Goal: Transaction & Acquisition: Purchase product/service

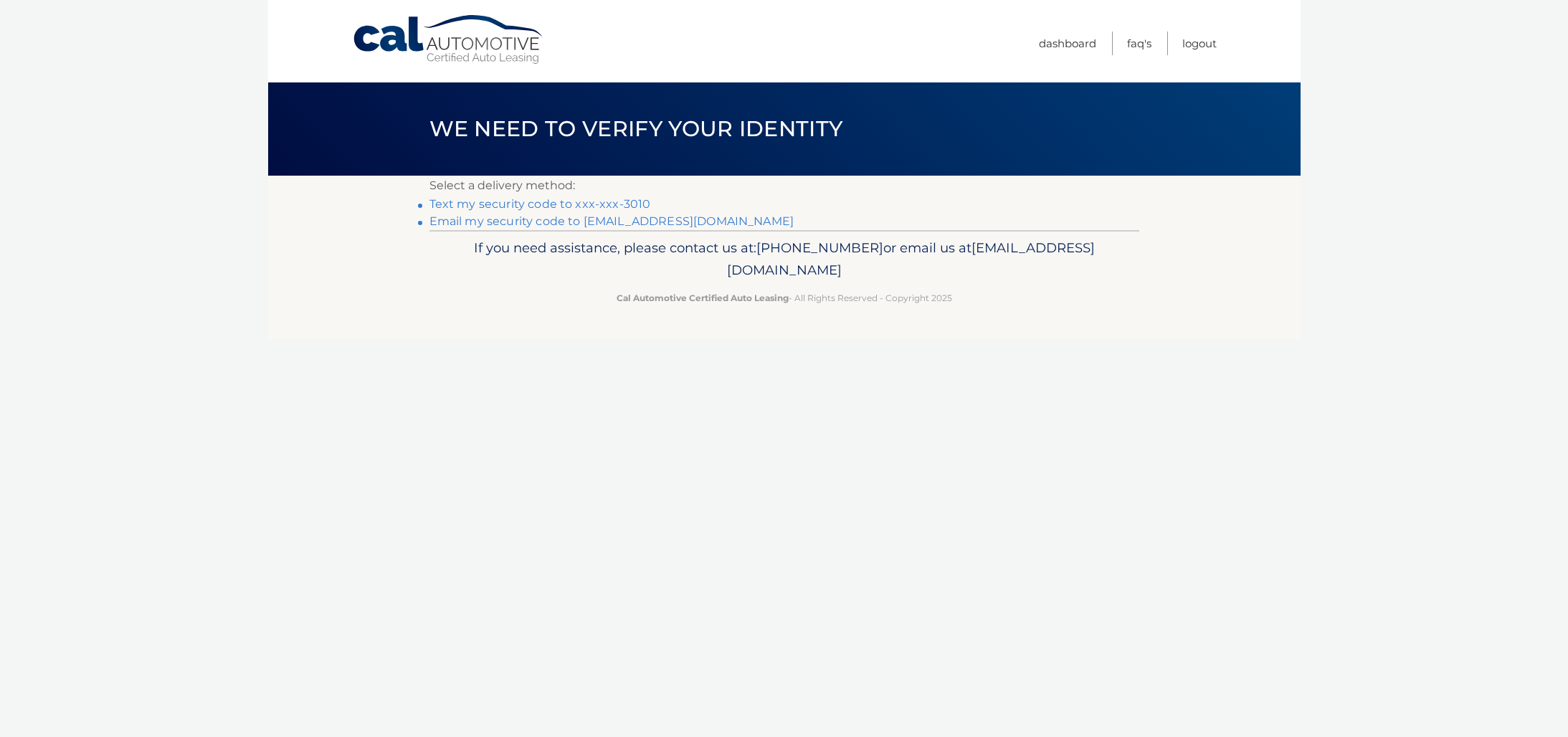
click at [516, 204] on link "Text my security code to xxx-xxx-3010" at bounding box center [540, 204] width 222 height 13
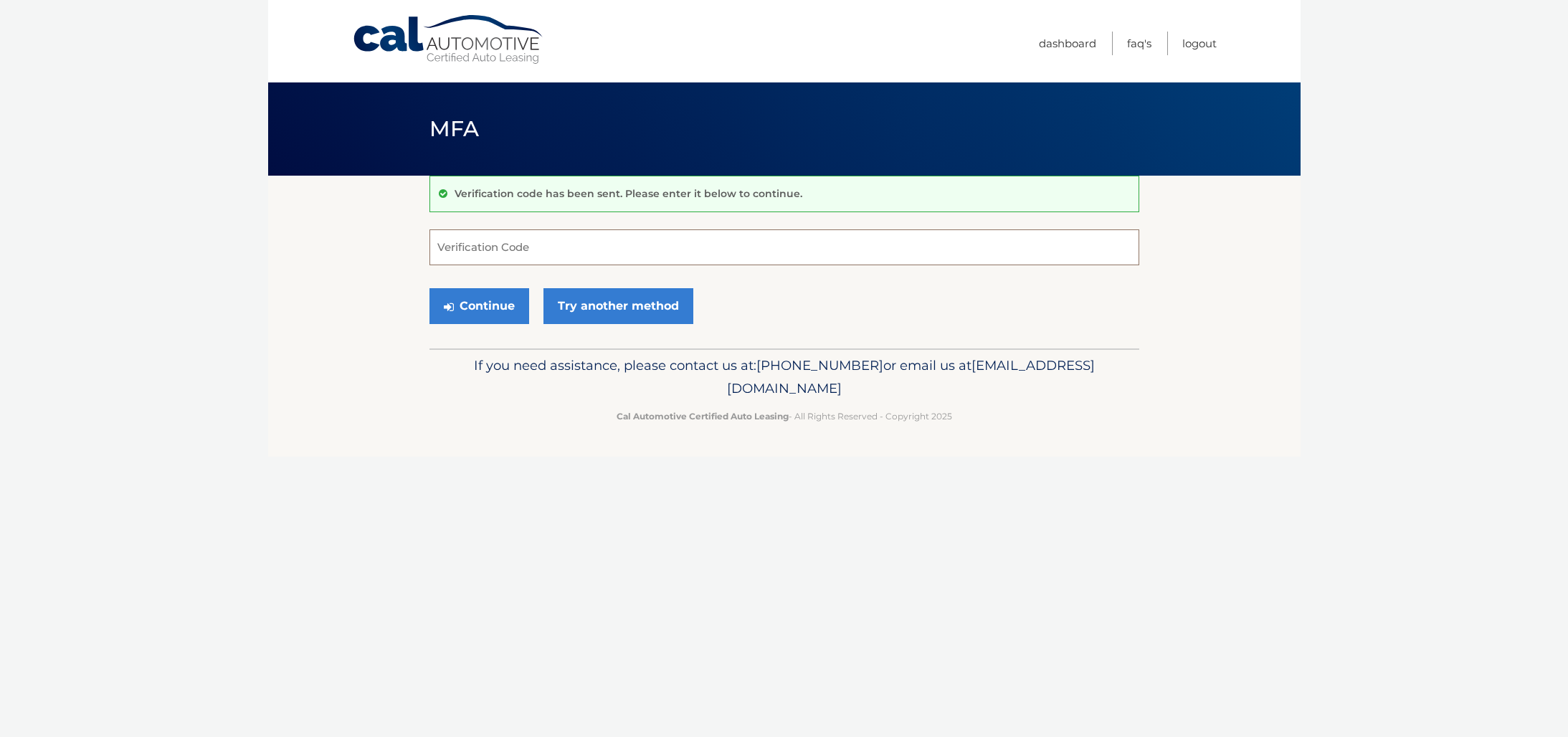
click at [505, 244] on input "Verification Code" at bounding box center [785, 247] width 710 height 36
type input "500327"
click at [478, 301] on button "Continue" at bounding box center [479, 306] width 99 height 36
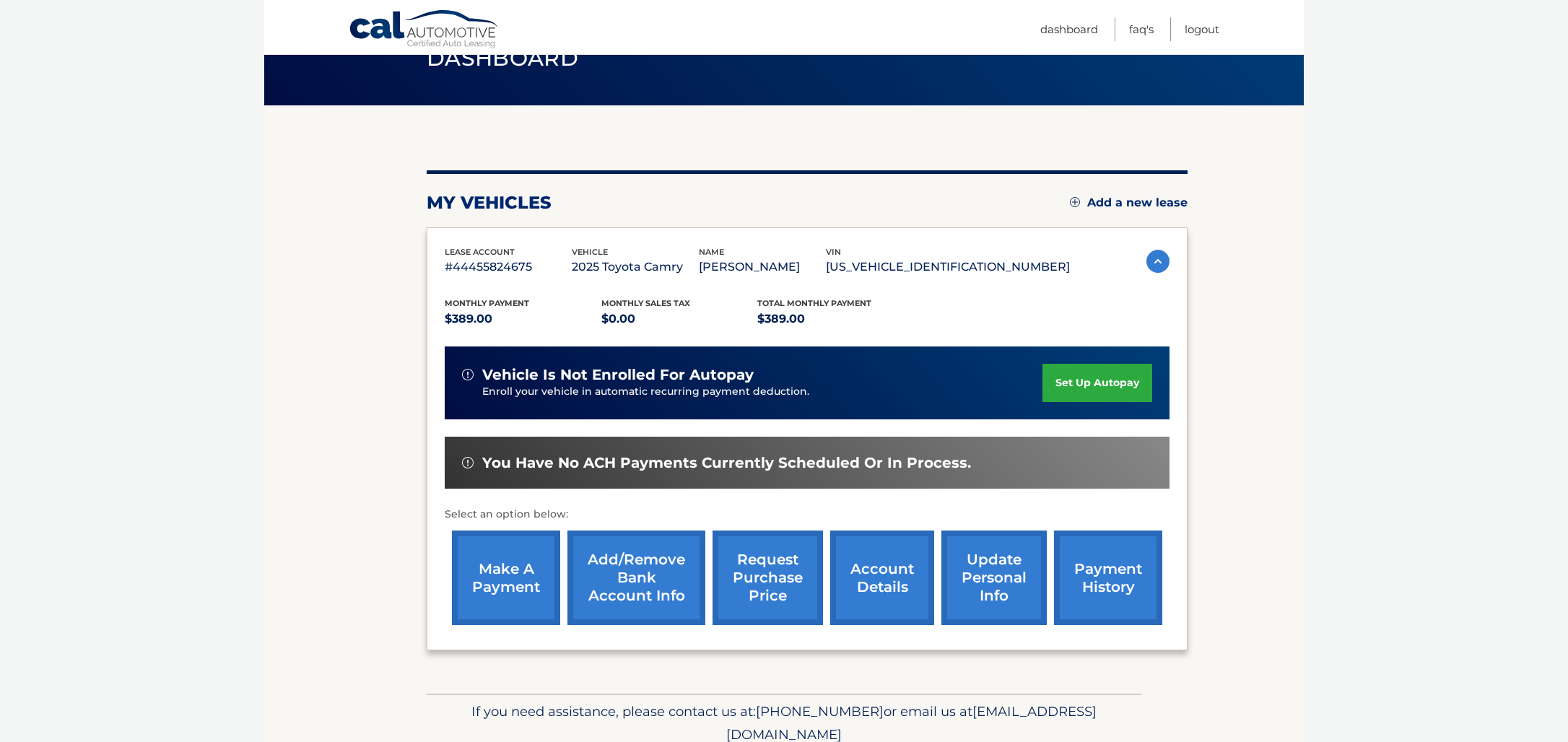
scroll to position [109, 0]
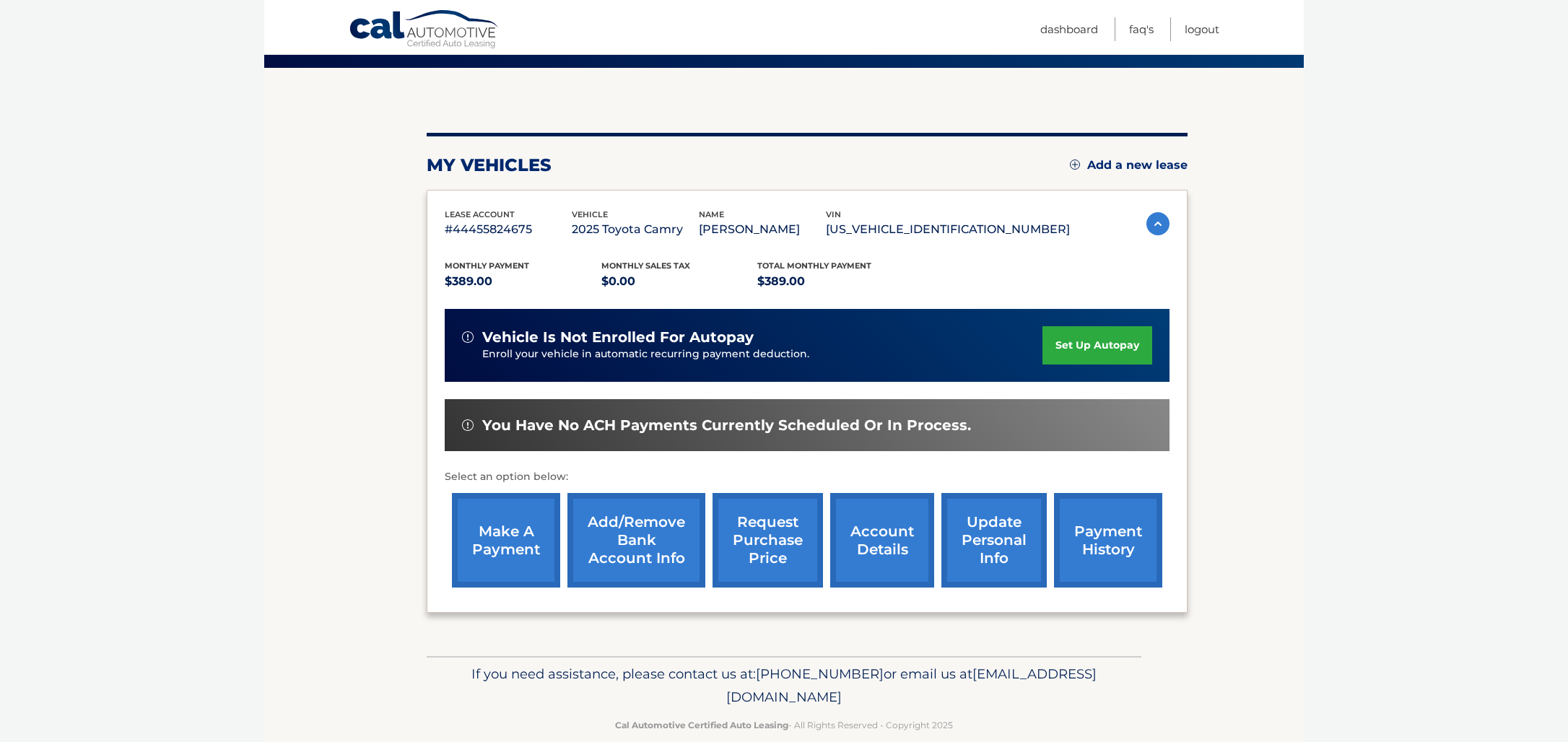
click at [471, 540] on link "make a payment" at bounding box center [506, 540] width 108 height 95
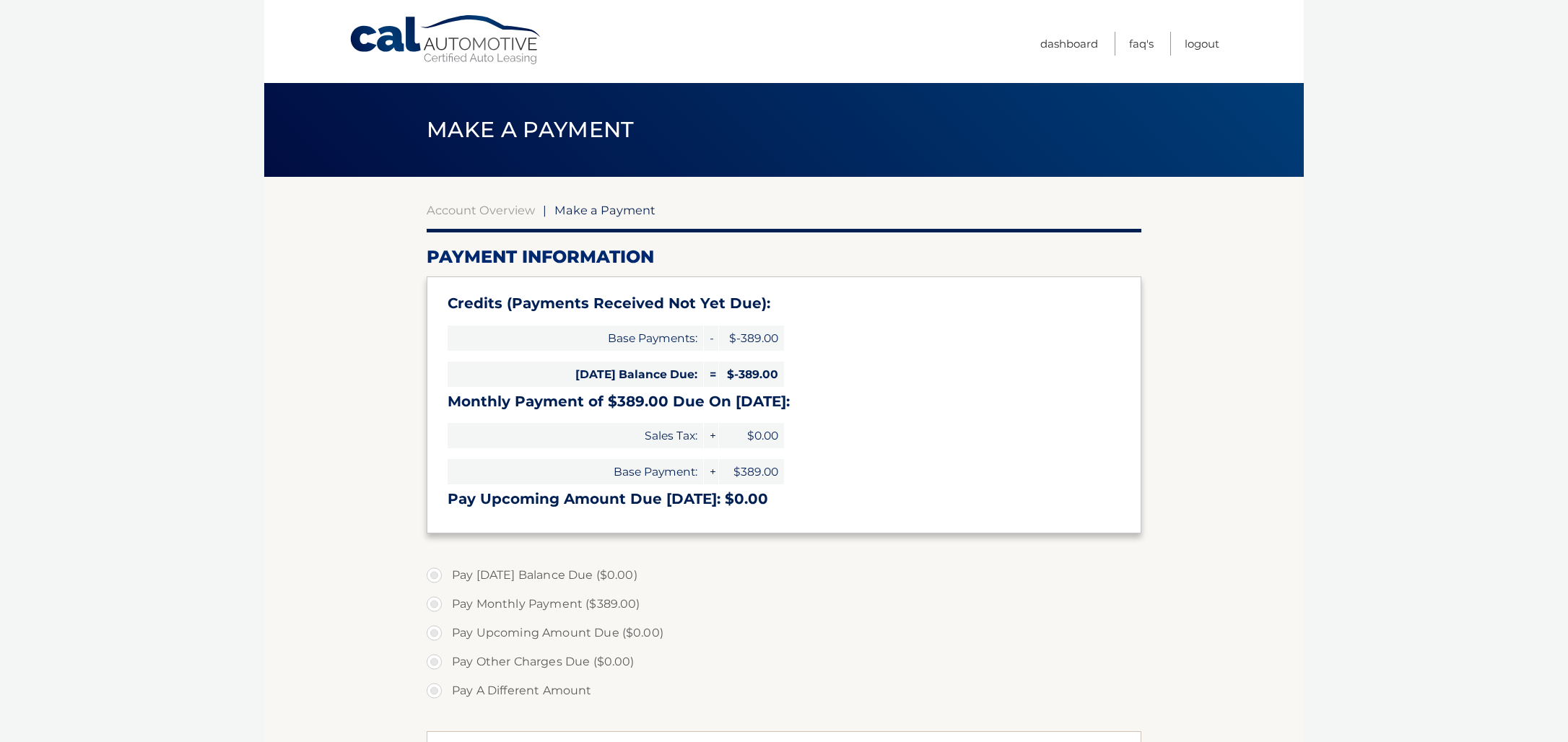
select select "N2I2MjVhYWMtZDE4Ny00ZDkzLWJkMjEtNDk1Y2Q5Yzc0Mzg5"
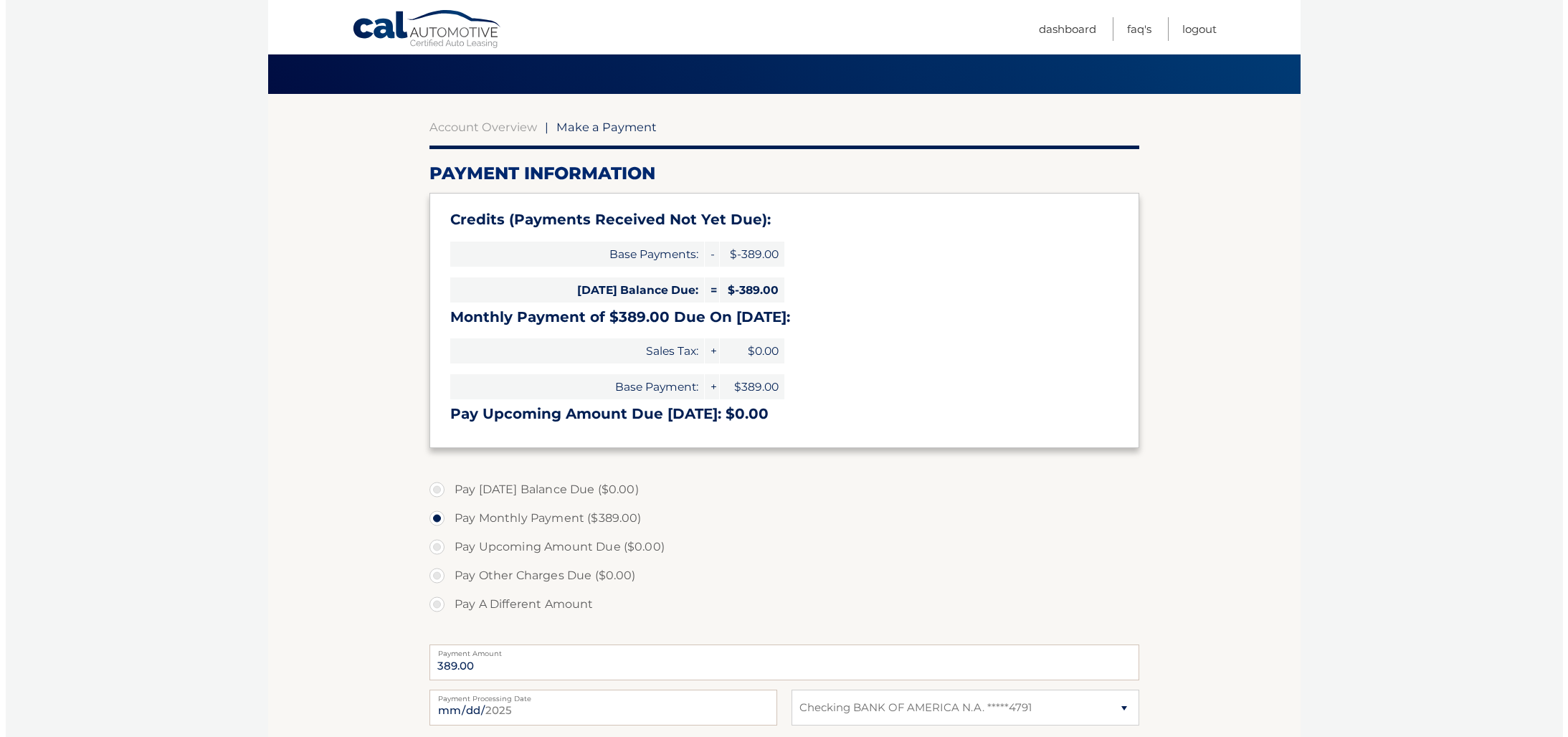
scroll to position [273, 0]
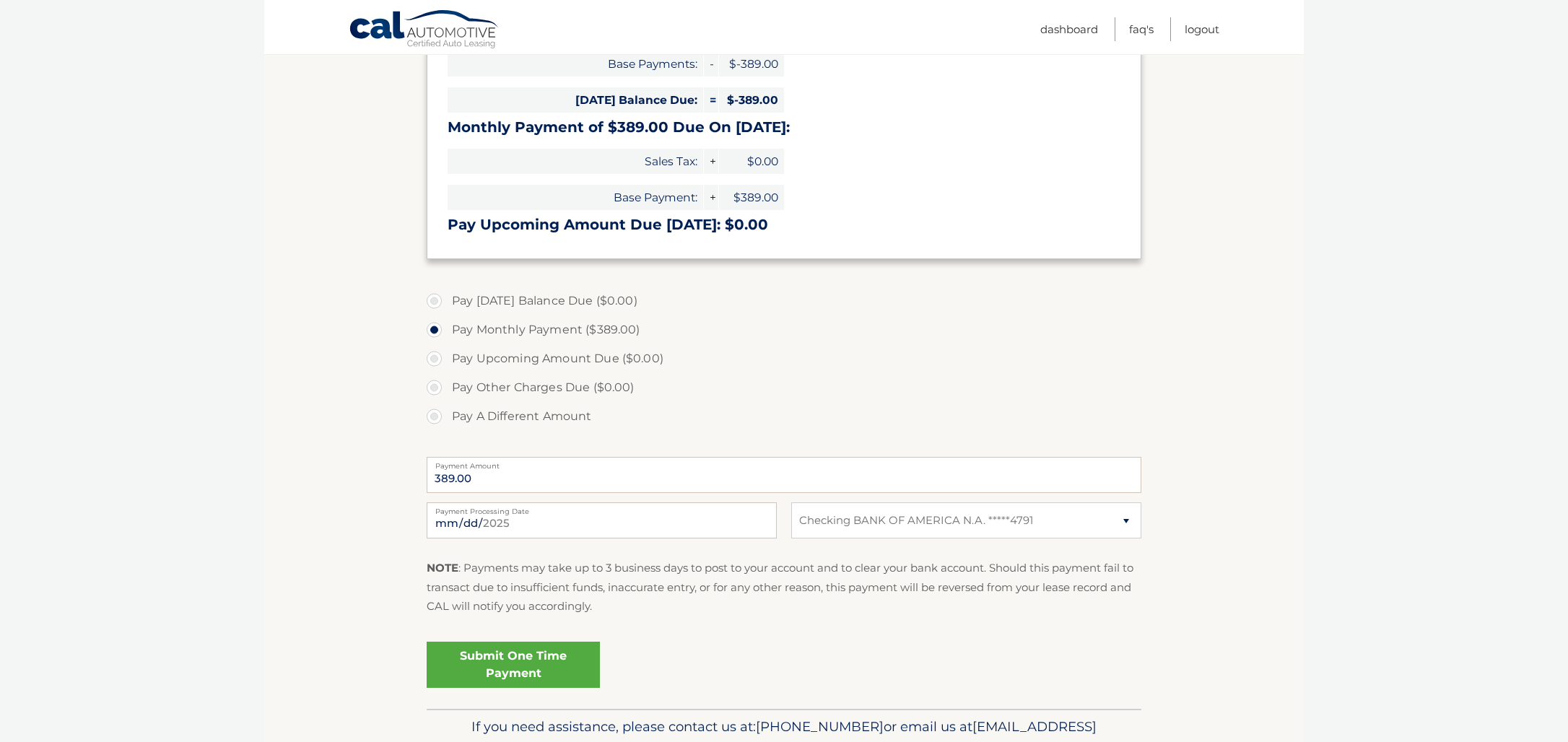
click at [521, 668] on link "Submit One Time Payment" at bounding box center [513, 664] width 173 height 46
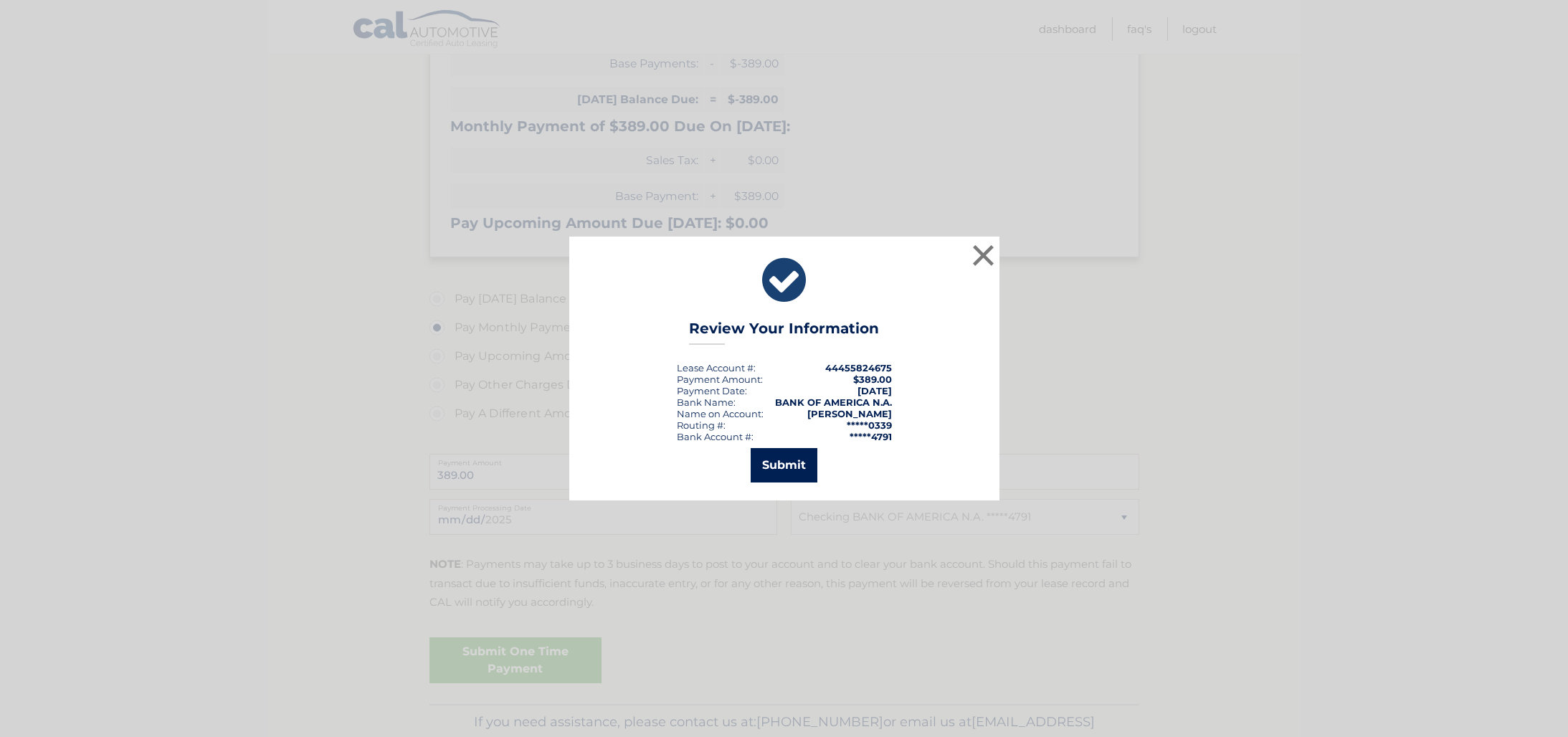
click at [774, 467] on button "Submit" at bounding box center [784, 465] width 67 height 34
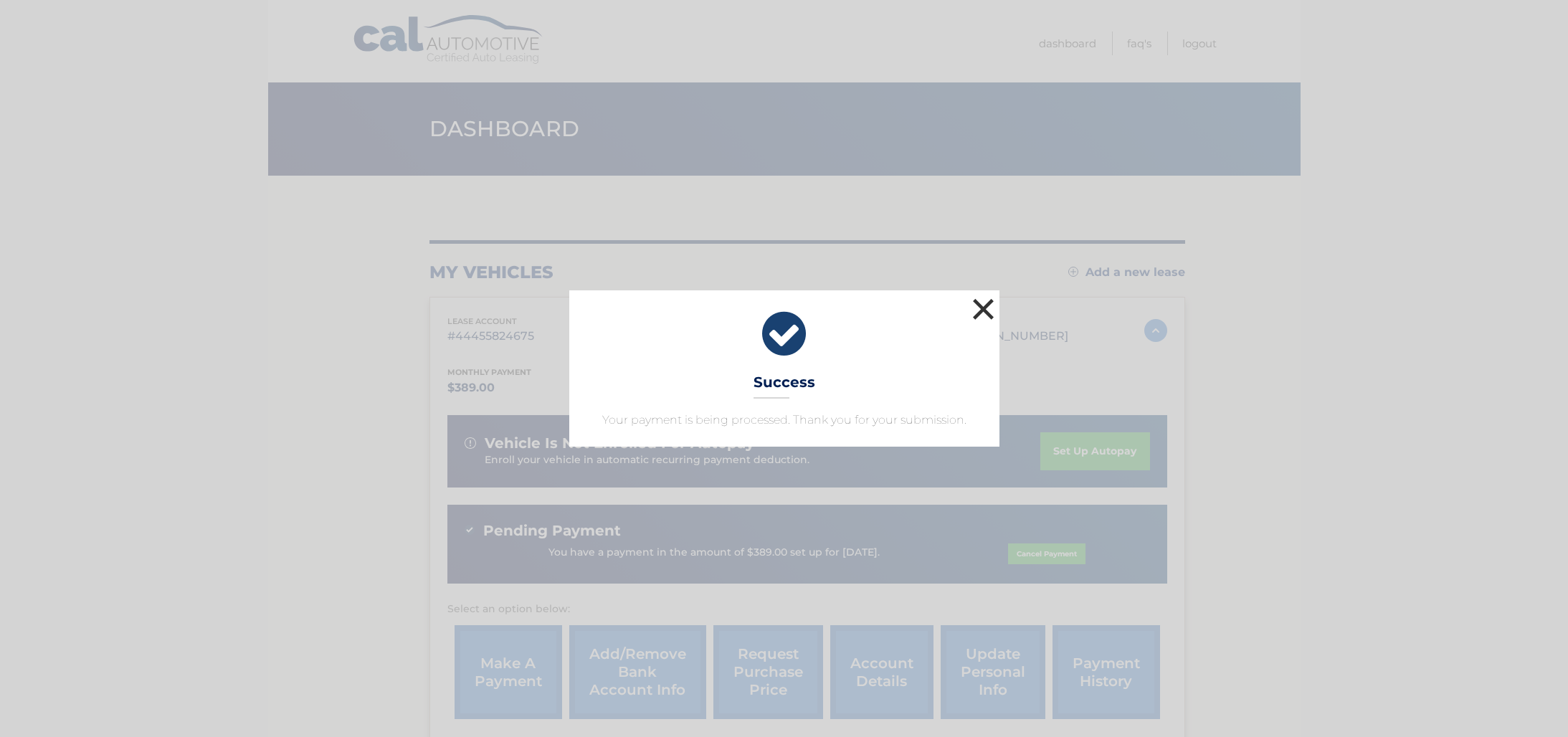
click at [983, 301] on button "×" at bounding box center [983, 309] width 29 height 29
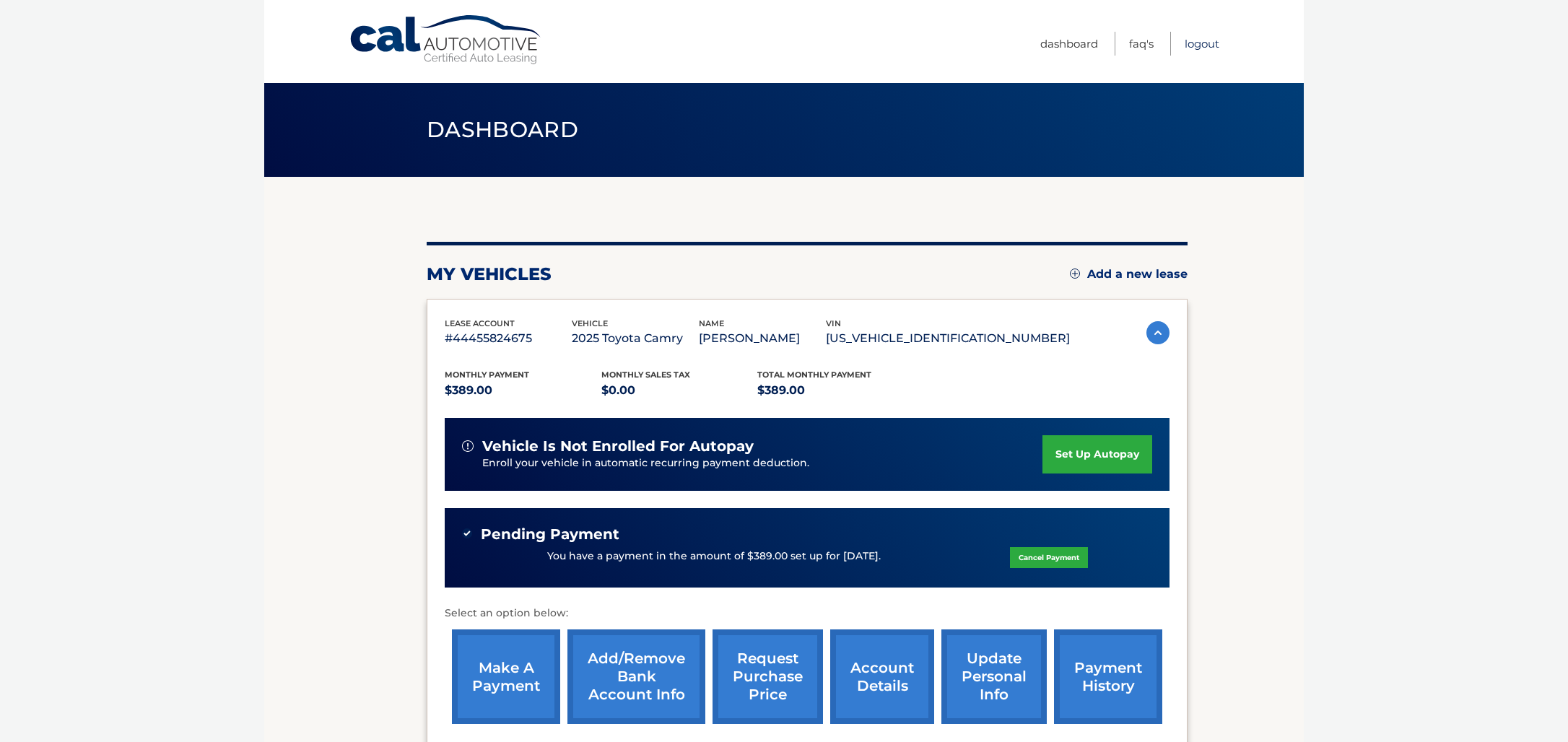
click at [1203, 43] on link "Logout" at bounding box center [1202, 44] width 34 height 24
